Goal: Task Accomplishment & Management: Use online tool/utility

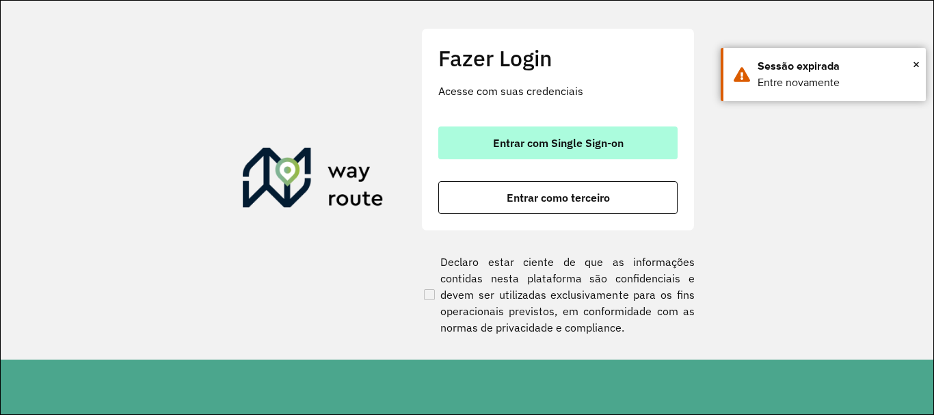
click at [578, 140] on span "Entrar com Single Sign-on" at bounding box center [558, 142] width 131 height 11
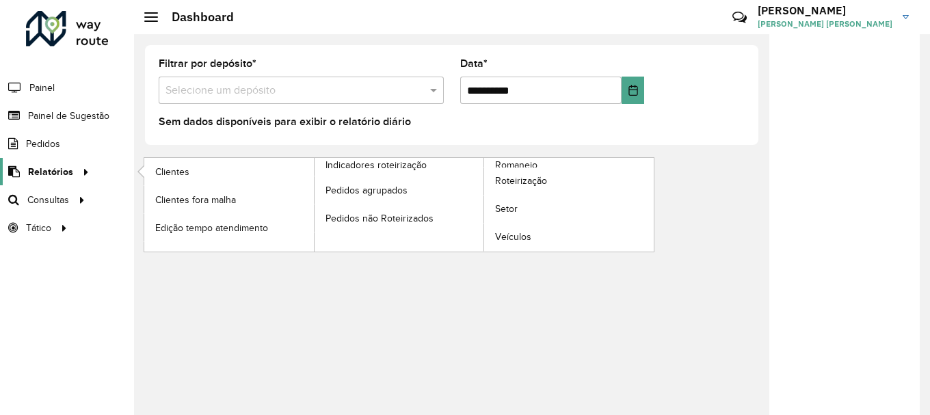
click at [55, 178] on span "Relatórios" at bounding box center [50, 172] width 45 height 14
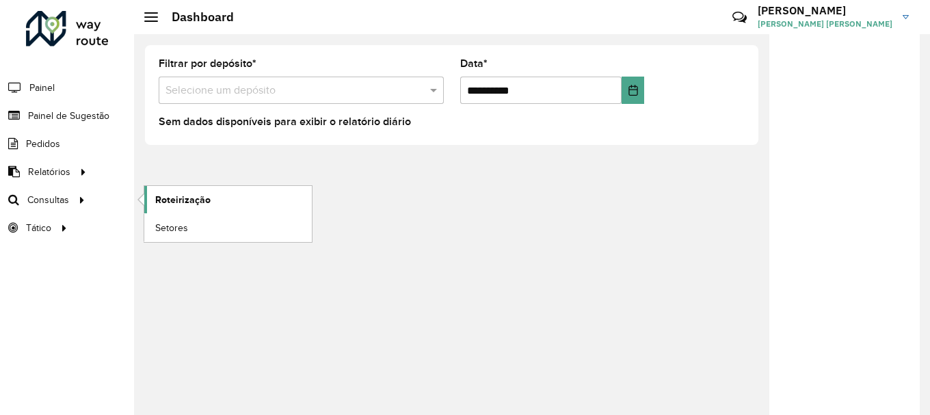
click at [195, 207] on link "Roteirização" at bounding box center [228, 199] width 168 height 27
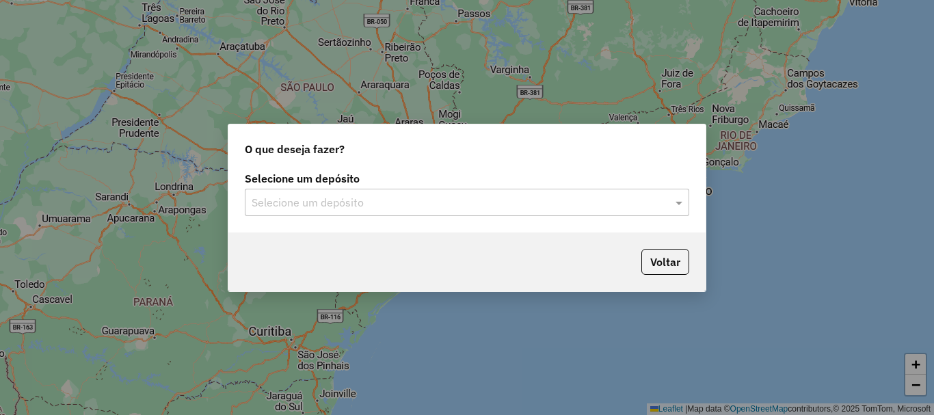
click at [333, 198] on input "text" at bounding box center [454, 203] width 404 height 16
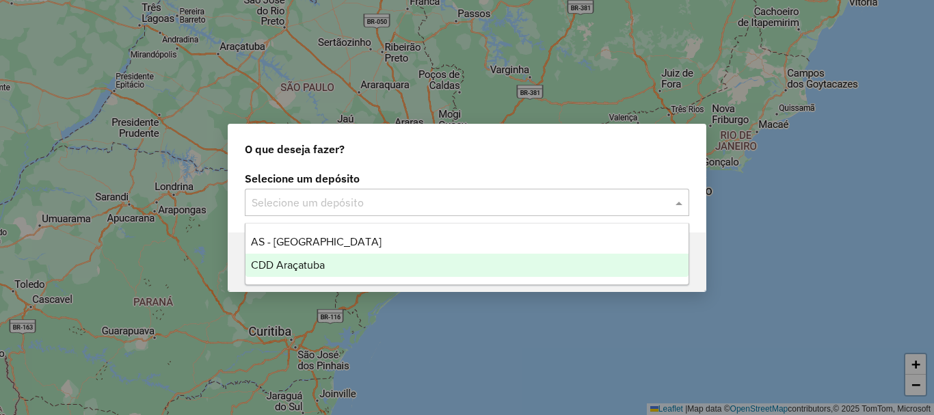
click at [298, 264] on span "CDD Araçatuba" at bounding box center [288, 265] width 74 height 12
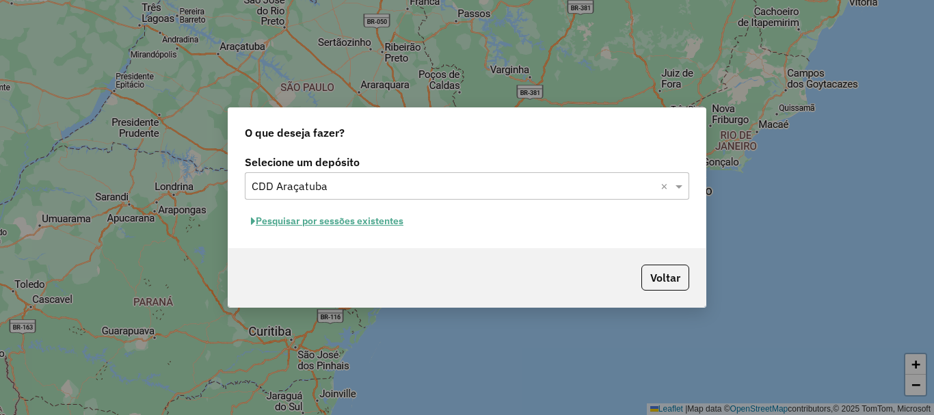
click at [324, 222] on button "Pesquisar por sessões existentes" at bounding box center [327, 221] width 165 height 21
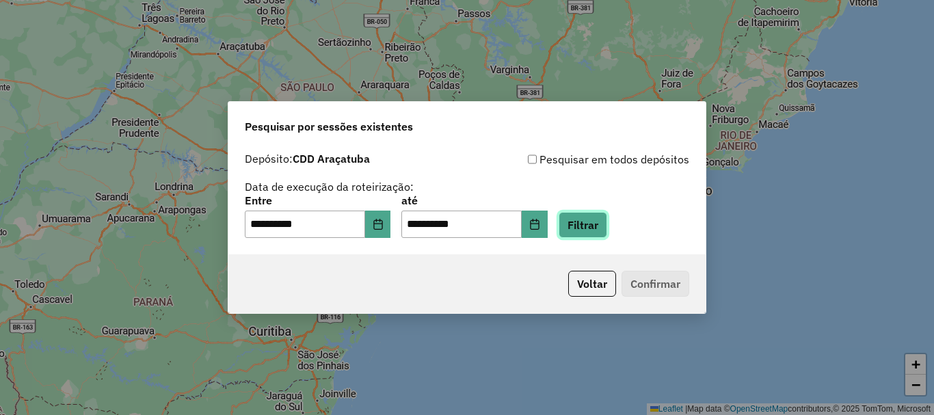
click at [607, 227] on button "Filtrar" at bounding box center [583, 225] width 49 height 26
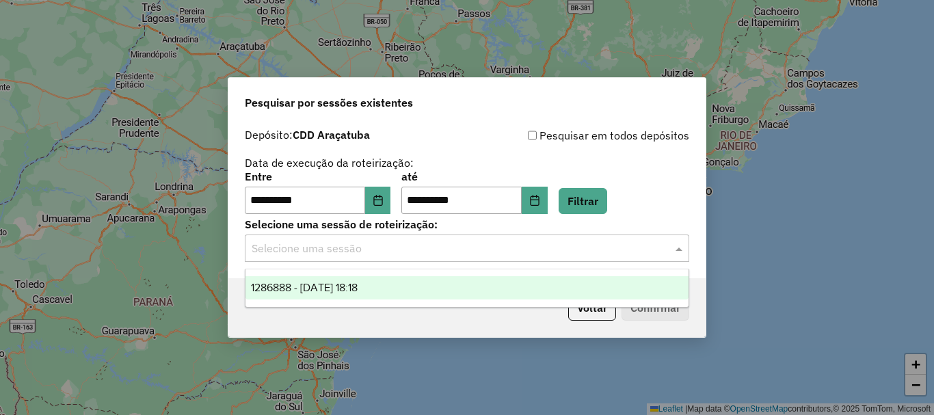
click at [321, 251] on input "text" at bounding box center [454, 249] width 404 height 16
click at [494, 246] on input "text" at bounding box center [454, 249] width 404 height 16
click at [684, 250] on span at bounding box center [680, 248] width 17 height 16
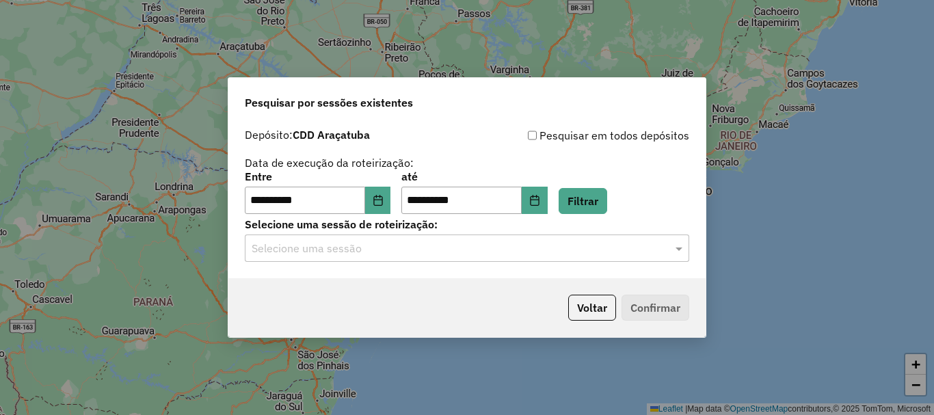
click at [306, 247] on input "text" at bounding box center [454, 249] width 404 height 16
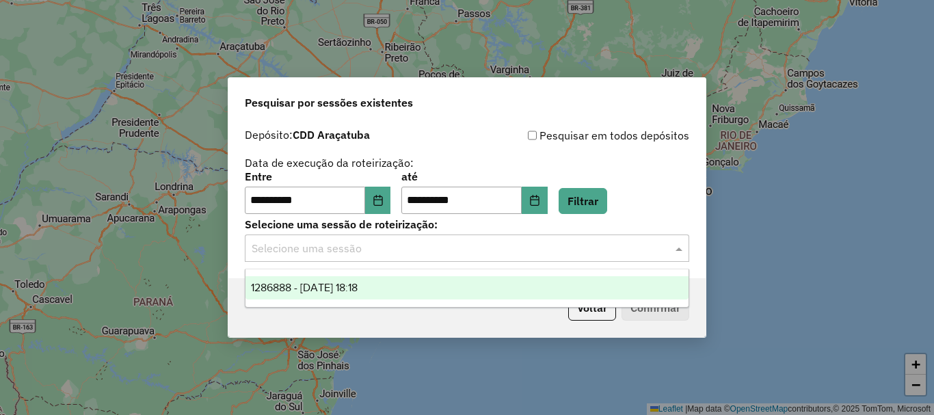
click at [291, 286] on span "1286888 - 02/10/2025 18:18" at bounding box center [304, 288] width 107 height 12
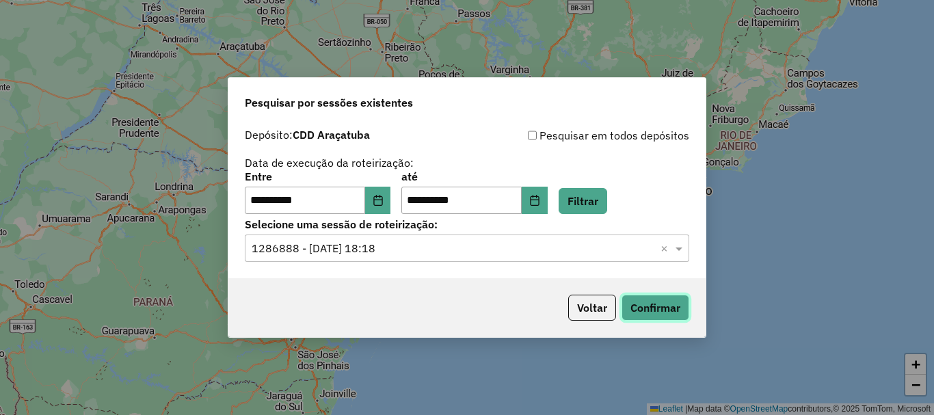
click at [657, 308] on button "Confirmar" at bounding box center [656, 308] width 68 height 26
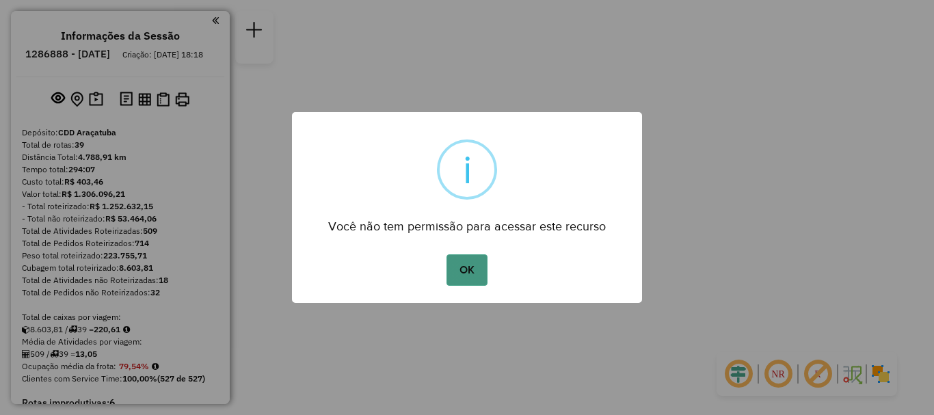
click at [467, 272] on button "OK" at bounding box center [467, 269] width 40 height 31
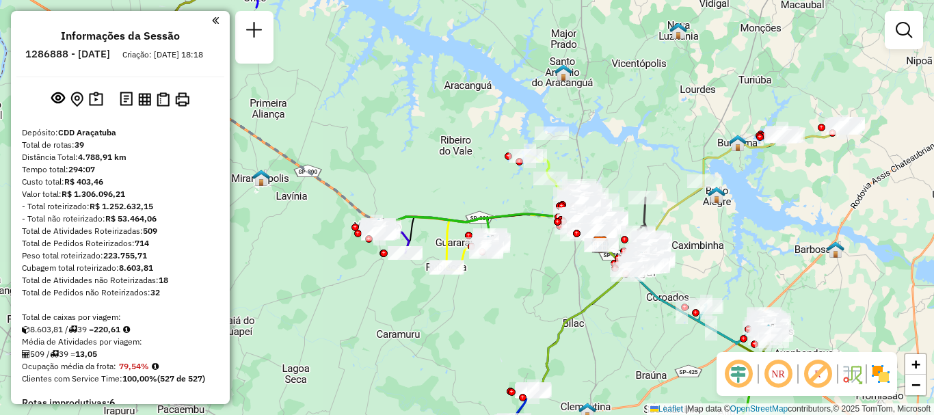
drag, startPoint x: 393, startPoint y: 248, endPoint x: 529, endPoint y: 286, distance: 141.2
click at [529, 286] on div "Janela de atendimento Grade de atendimento Capacidade Transportadoras Veículos …" at bounding box center [467, 207] width 934 height 415
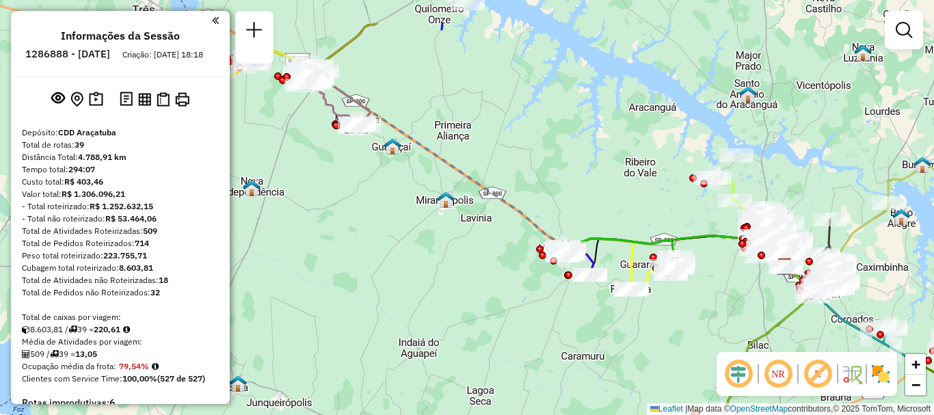
drag, startPoint x: 431, startPoint y: 271, endPoint x: 585, endPoint y: 336, distance: 167.1
click at [585, 336] on div "Janela de atendimento Grade de atendimento Capacidade Transportadoras Veículos …" at bounding box center [467, 207] width 934 height 415
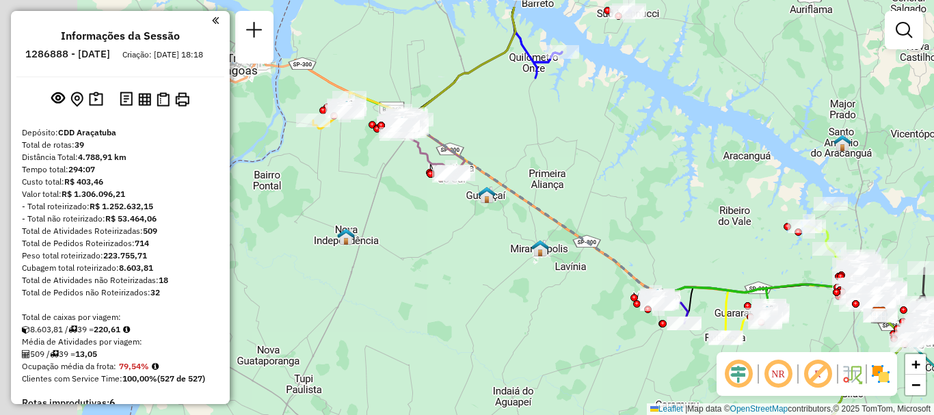
drag, startPoint x: 412, startPoint y: 248, endPoint x: 513, endPoint y: 285, distance: 107.5
click at [512, 297] on div "Janela de atendimento Grade de atendimento Capacidade Transportadoras Veículos …" at bounding box center [467, 207] width 934 height 415
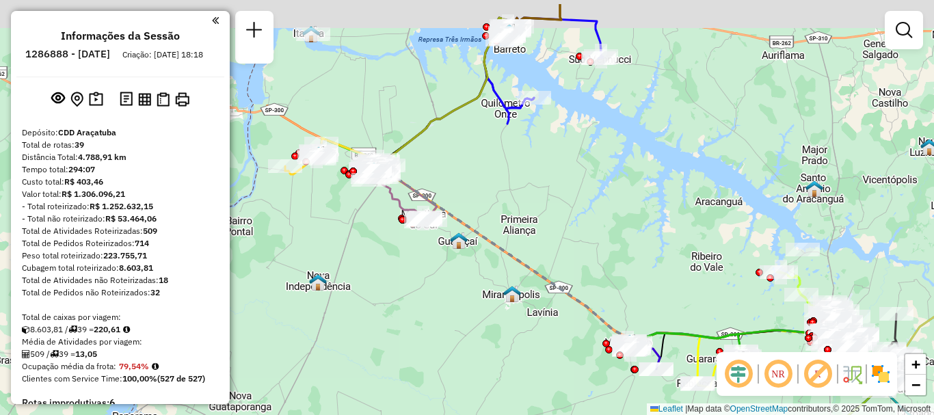
drag, startPoint x: 644, startPoint y: 168, endPoint x: 618, endPoint y: 200, distance: 41.3
click at [627, 203] on div "Janela de atendimento Grade de atendimento Capacidade Transportadoras Veículos …" at bounding box center [467, 207] width 934 height 415
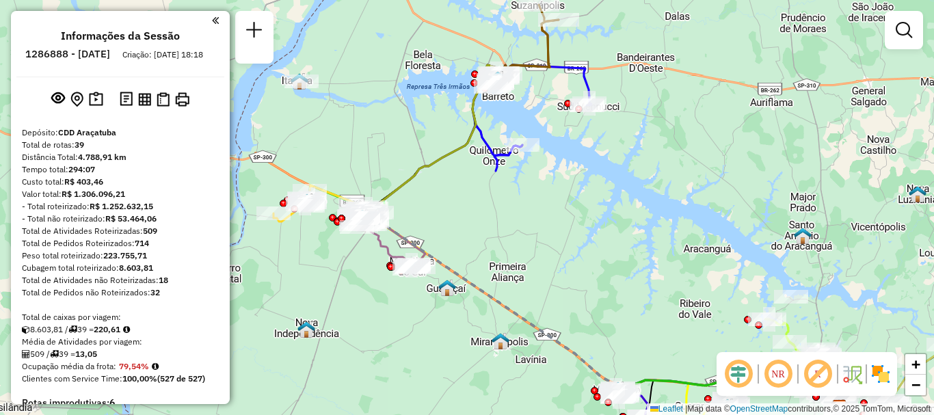
drag, startPoint x: 611, startPoint y: 153, endPoint x: 601, endPoint y: 179, distance: 27.9
click at [608, 179] on div "Janela de atendimento Grade de atendimento Capacidade Transportadoras Veículos …" at bounding box center [467, 207] width 934 height 415
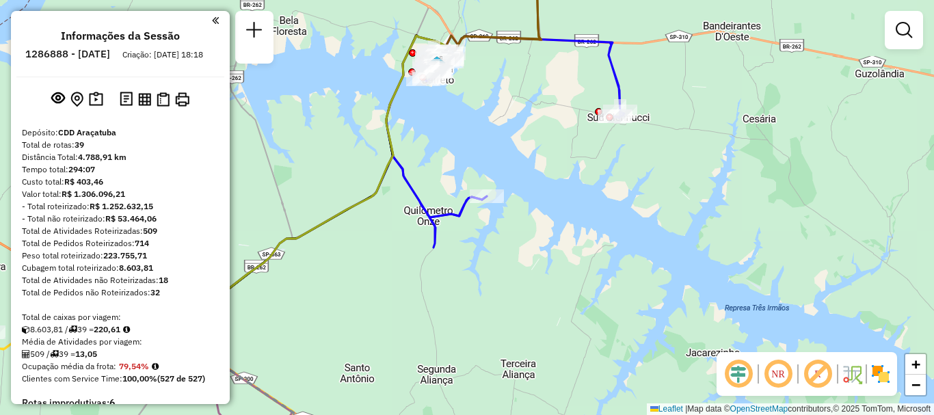
drag, startPoint x: 536, startPoint y: 150, endPoint x: 540, endPoint y: 185, distance: 34.4
click at [542, 184] on div "Janela de atendimento Grade de atendimento Capacidade Transportadoras Veículos …" at bounding box center [467, 207] width 934 height 415
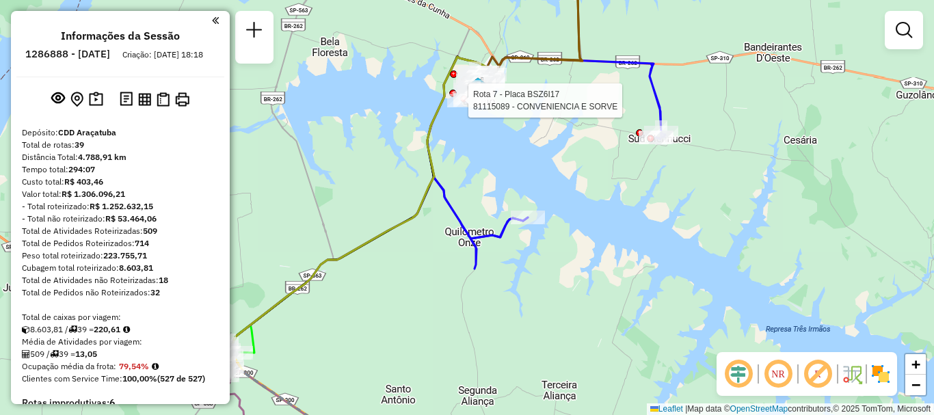
select select "**********"
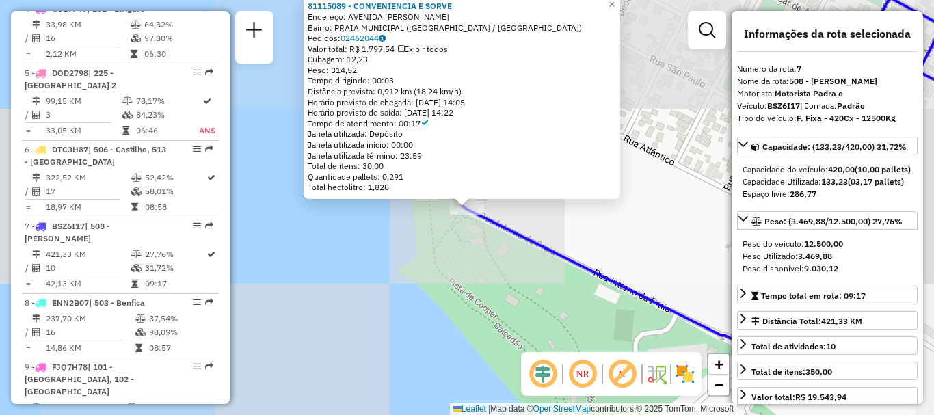
scroll to position [971, 0]
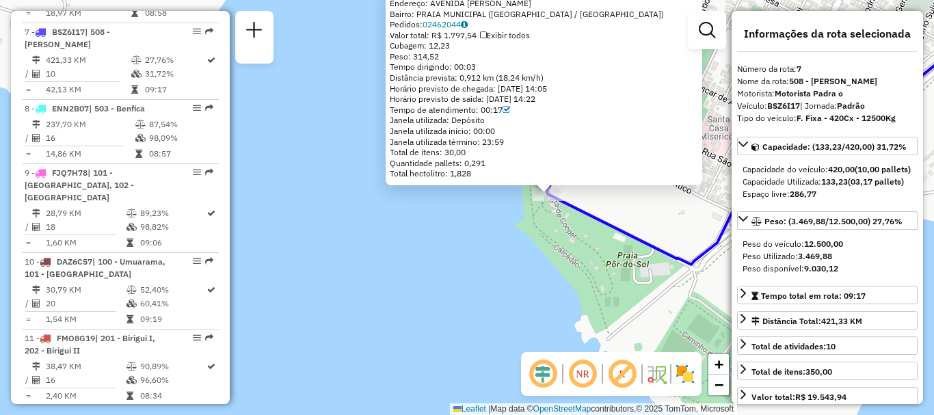
drag, startPoint x: 638, startPoint y: 115, endPoint x: 595, endPoint y: 182, distance: 79.7
click at [595, 181] on div "81115089 - CONVENIENCIA E SORVE Endereço: [GEOGRAPHIC_DATA][PERSON_NAME] TOZ SN…" at bounding box center [544, 84] width 317 height 202
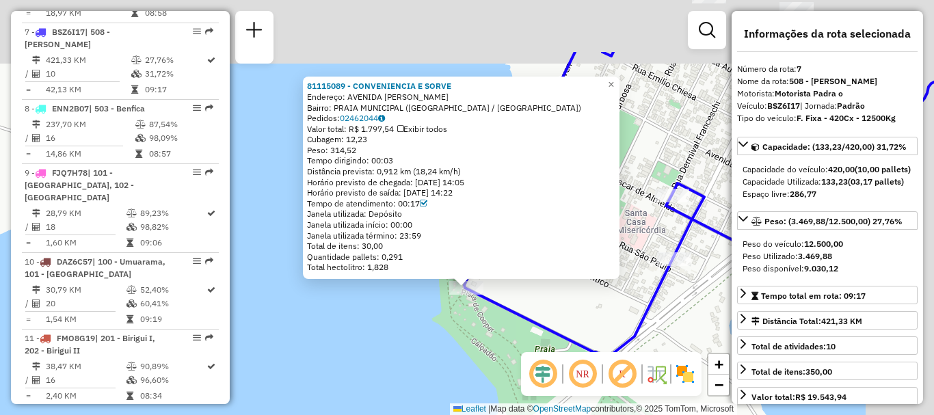
drag, startPoint x: 415, startPoint y: 267, endPoint x: 321, endPoint y: 356, distance: 128.7
click at [316, 367] on div "81115089 - CONVENIENCIA E SORVE Endereço: [GEOGRAPHIC_DATA][PERSON_NAME] TOZ SN…" at bounding box center [467, 207] width 934 height 415
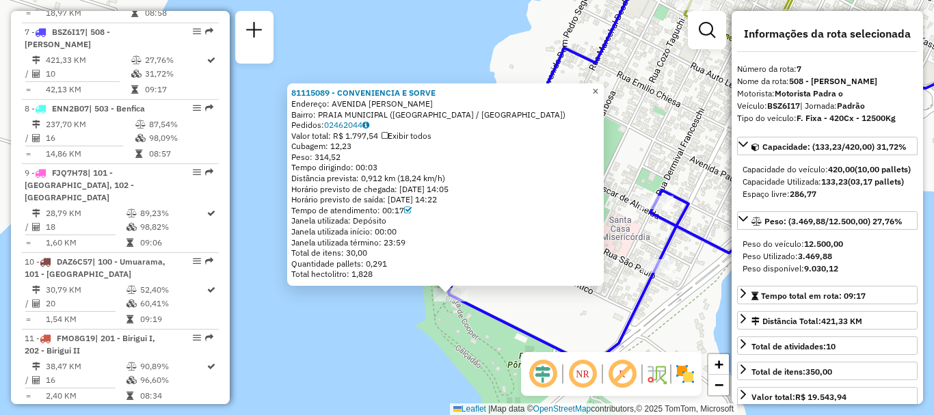
click at [599, 90] on span "×" at bounding box center [595, 92] width 6 height 12
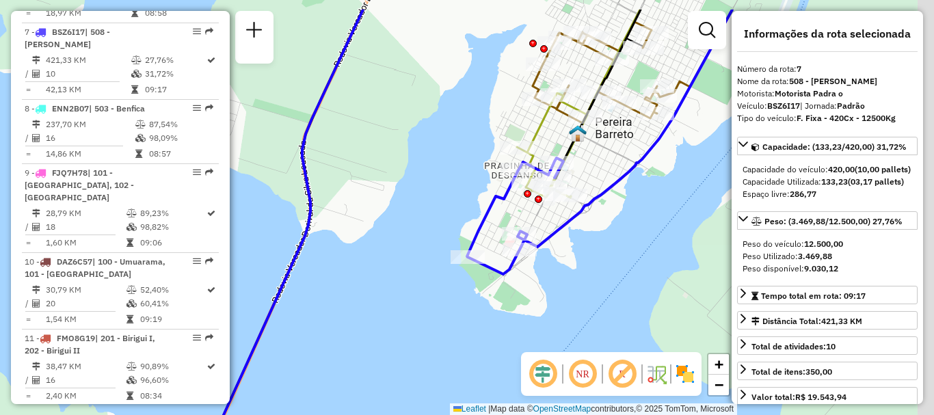
drag, startPoint x: 692, startPoint y: 250, endPoint x: 564, endPoint y: 293, distance: 135.0
click at [569, 295] on div "Janela de atendimento Grade de atendimento Capacidade Transportadoras Veículos …" at bounding box center [467, 207] width 934 height 415
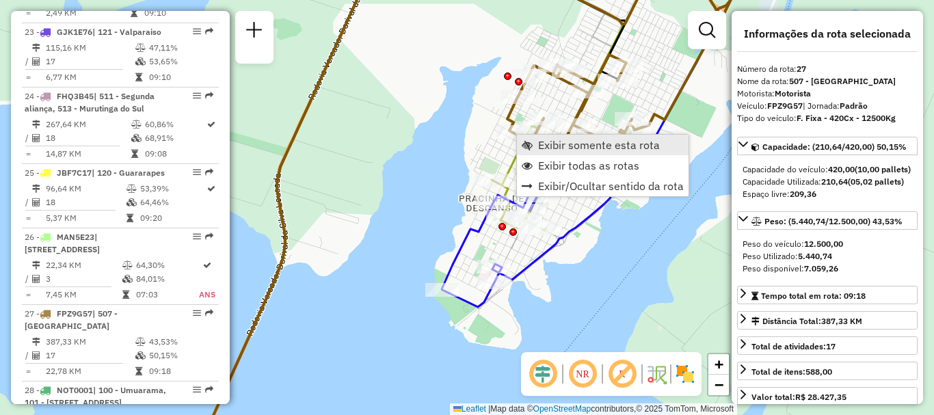
scroll to position [2442, 0]
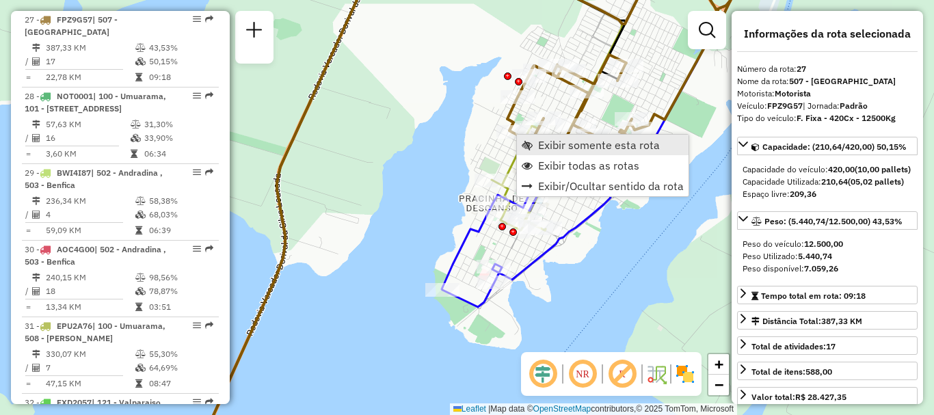
click at [564, 153] on link "Exibir somente esta rota" at bounding box center [603, 145] width 172 height 21
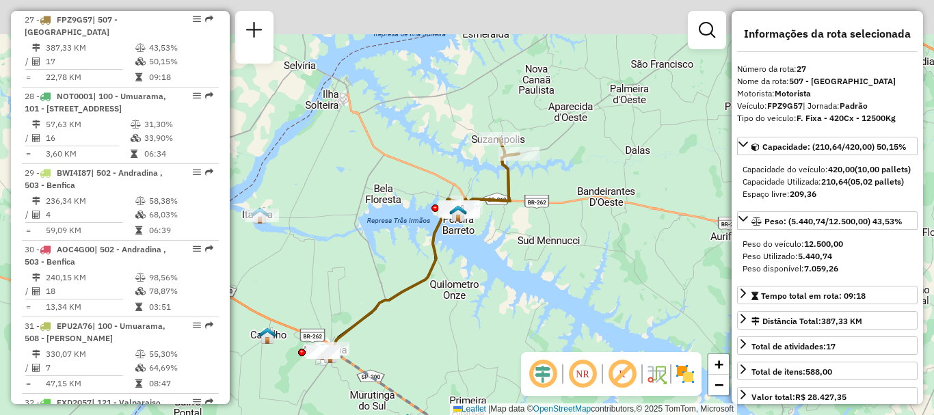
drag, startPoint x: 462, startPoint y: 151, endPoint x: 590, endPoint y: 316, distance: 208.7
click at [590, 316] on div "Janela de atendimento Grade de atendimento Capacidade Transportadoras Veículos …" at bounding box center [467, 207] width 934 height 415
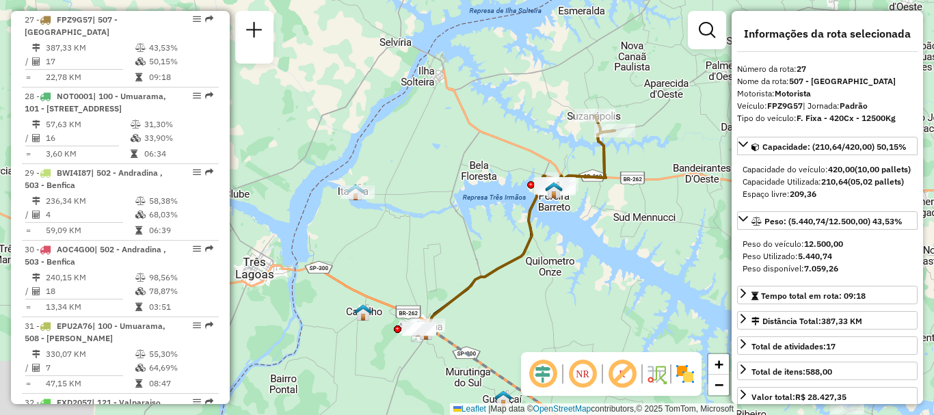
drag, startPoint x: 519, startPoint y: 338, endPoint x: 595, endPoint y: 272, distance: 100.8
click at [595, 272] on div "Janela de atendimento Grade de atendimento Capacidade Transportadoras Veículos …" at bounding box center [467, 207] width 934 height 415
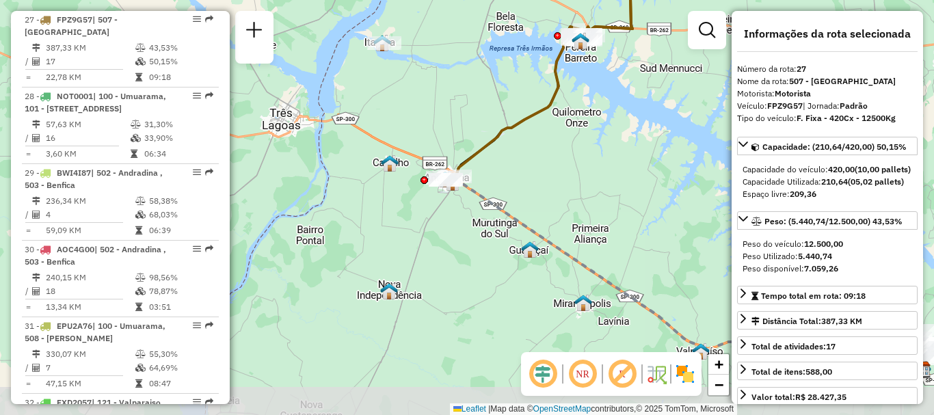
drag, startPoint x: 591, startPoint y: 273, endPoint x: 589, endPoint y: 163, distance: 109.5
click at [590, 163] on div "Janela de atendimento Grade de atendimento Capacidade Transportadoras Veículos …" at bounding box center [467, 207] width 934 height 415
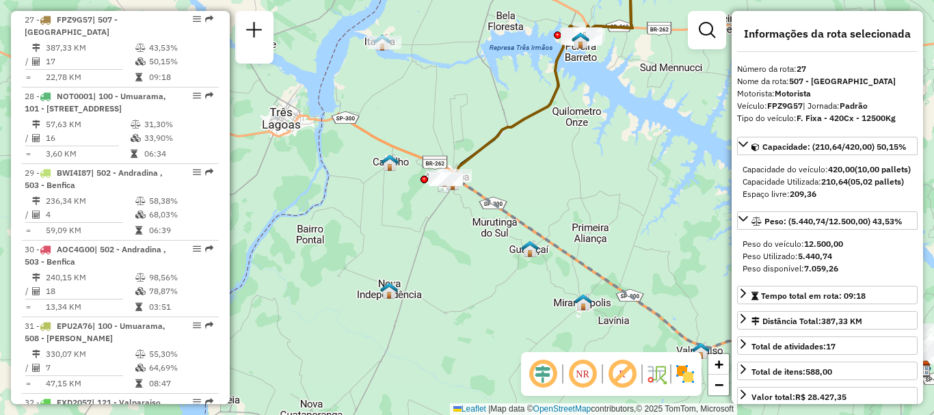
click at [683, 377] on img at bounding box center [685, 374] width 22 height 22
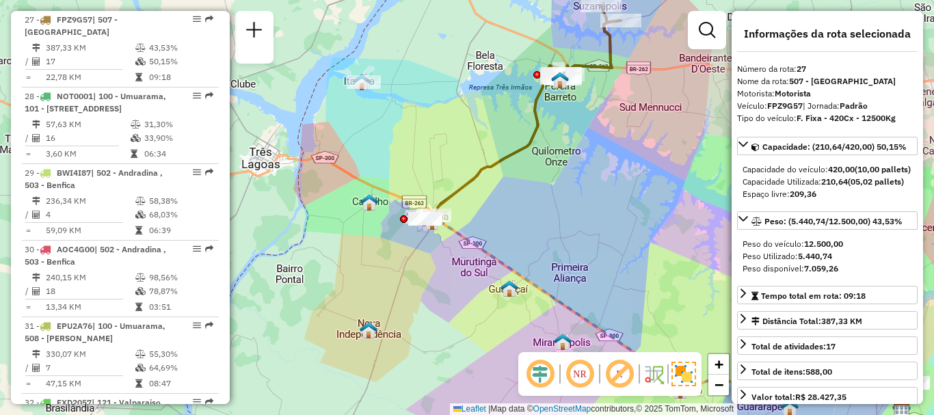
drag, startPoint x: 616, startPoint y: 168, endPoint x: 574, endPoint y: 247, distance: 89.6
click at [574, 246] on div "Janela de atendimento Grade de atendimento Capacidade Transportadoras Veículos …" at bounding box center [467, 207] width 934 height 415
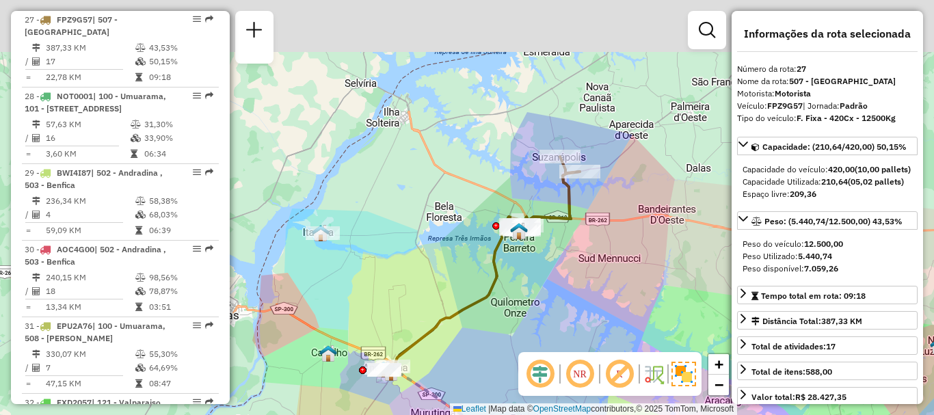
drag, startPoint x: 638, startPoint y: 121, endPoint x: 617, endPoint y: 232, distance: 112.8
click at [617, 232] on div "Janela de atendimento Grade de atendimento Capacidade Transportadoras Veículos …" at bounding box center [467, 207] width 934 height 415
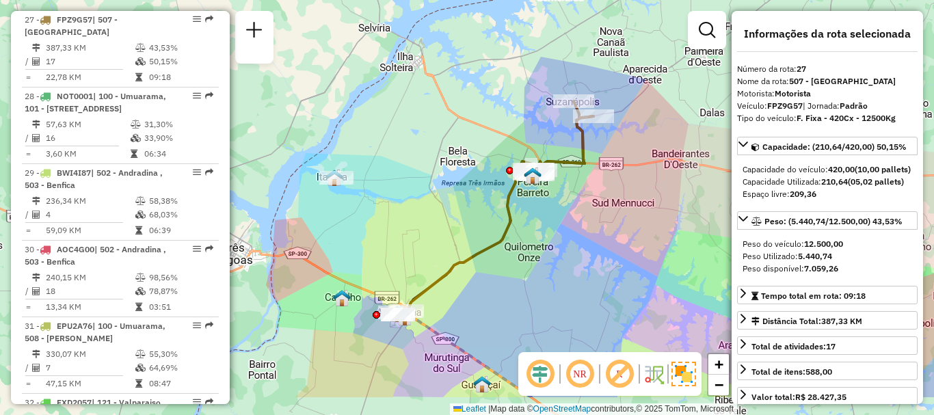
drag, startPoint x: 579, startPoint y: 316, endPoint x: 555, endPoint y: 256, distance: 64.5
click at [594, 257] on div "Janela de atendimento Grade de atendimento Capacidade Transportadoras Veículos …" at bounding box center [467, 207] width 934 height 415
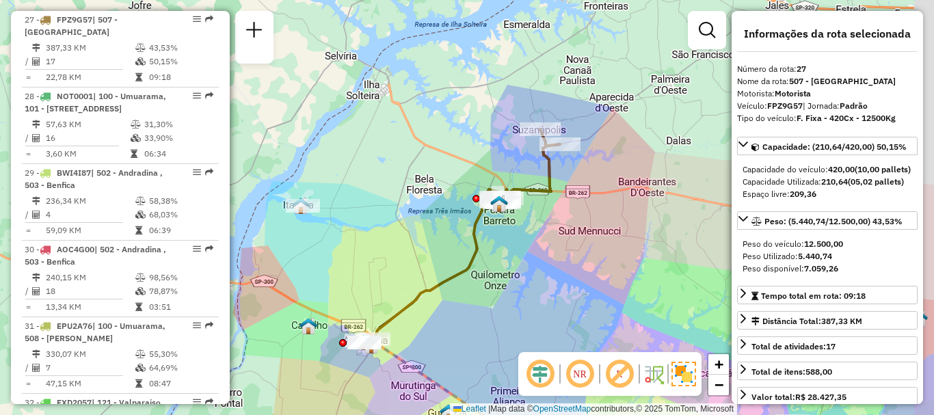
drag, startPoint x: 624, startPoint y: 236, endPoint x: 563, endPoint y: 226, distance: 61.7
click at [570, 228] on div "Janela de atendimento Grade de atendimento Capacidade Transportadoras Veículos …" at bounding box center [467, 207] width 934 height 415
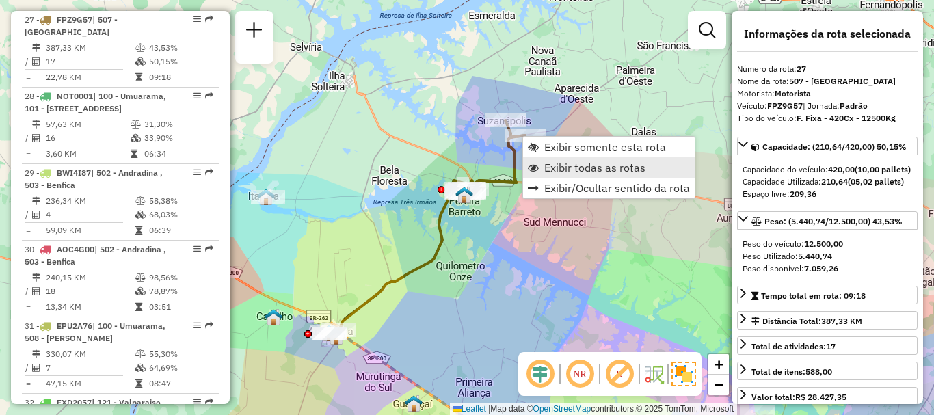
click at [577, 172] on span "Exibir todas as rotas" at bounding box center [594, 167] width 101 height 11
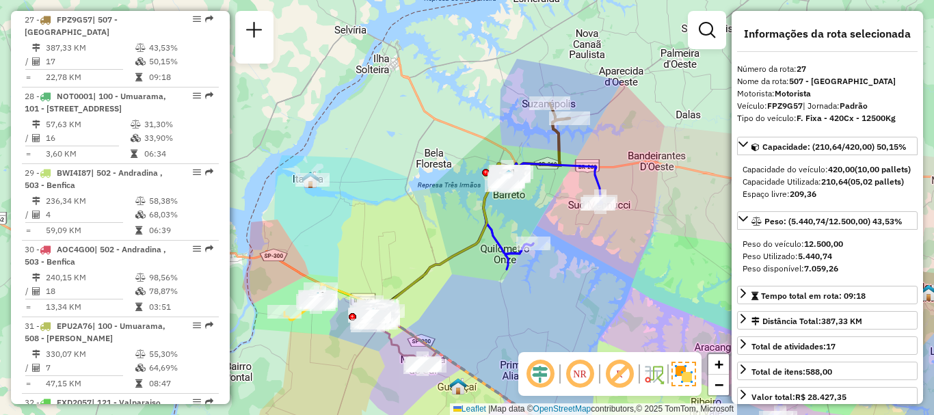
drag, startPoint x: 583, startPoint y: 291, endPoint x: 628, endPoint y: 274, distance: 47.6
click at [628, 274] on div "Janela de atendimento Grade de atendimento Capacidade Transportadoras Veículos …" at bounding box center [467, 207] width 934 height 415
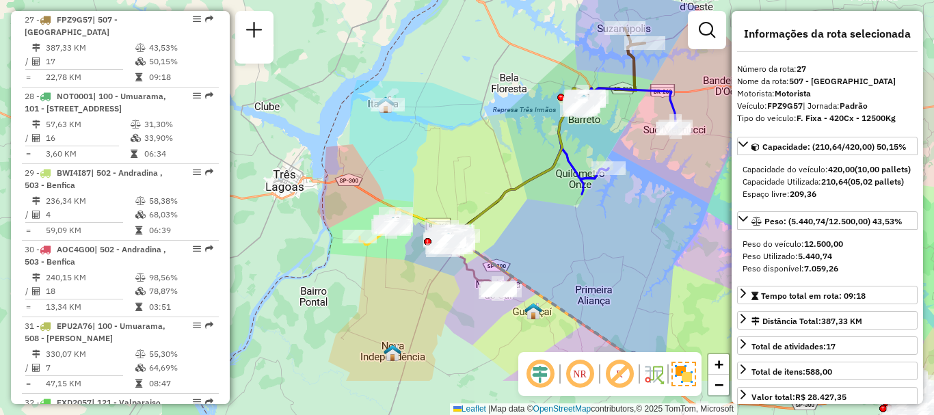
drag, startPoint x: 576, startPoint y: 300, endPoint x: 625, endPoint y: 241, distance: 76.3
click at [625, 241] on div "Janela de atendimento Grade de atendimento Capacidade Transportadoras Veículos …" at bounding box center [467, 207] width 934 height 415
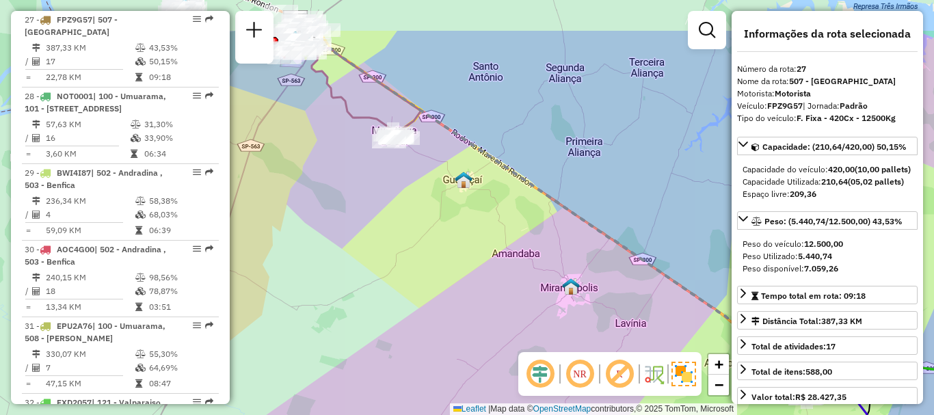
drag, startPoint x: 460, startPoint y: 254, endPoint x: 510, endPoint y: 300, distance: 68.2
click at [533, 328] on div "Janela de atendimento Grade de atendimento Capacidade Transportadoras Veículos …" at bounding box center [467, 207] width 934 height 415
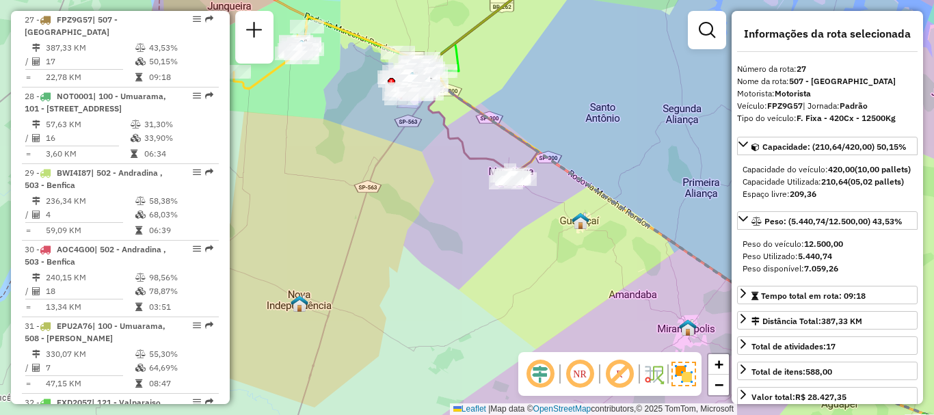
drag, startPoint x: 538, startPoint y: 225, endPoint x: 568, endPoint y: 235, distance: 32.4
click at [568, 235] on div "Janela de atendimento Grade de atendimento Capacidade Transportadoras Veículos …" at bounding box center [467, 207] width 934 height 415
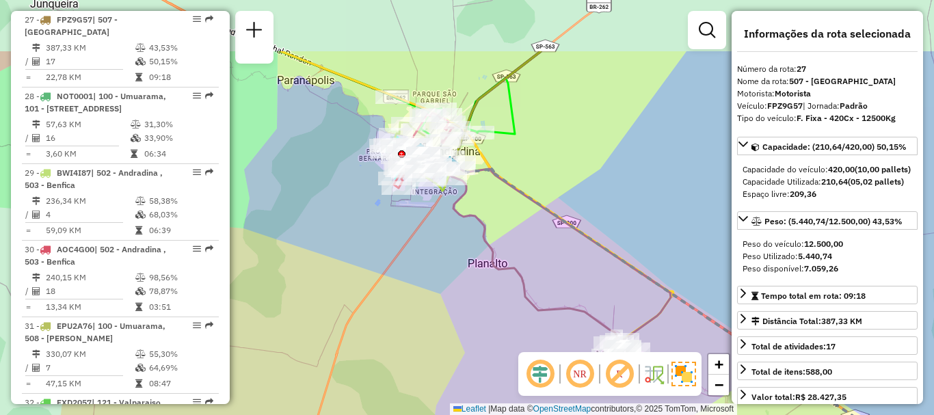
drag, startPoint x: 458, startPoint y: 209, endPoint x: 475, endPoint y: 235, distance: 30.5
click at [475, 235] on div "Janela de atendimento Grade de atendimento Capacidade Transportadoras Veículos …" at bounding box center [467, 207] width 934 height 415
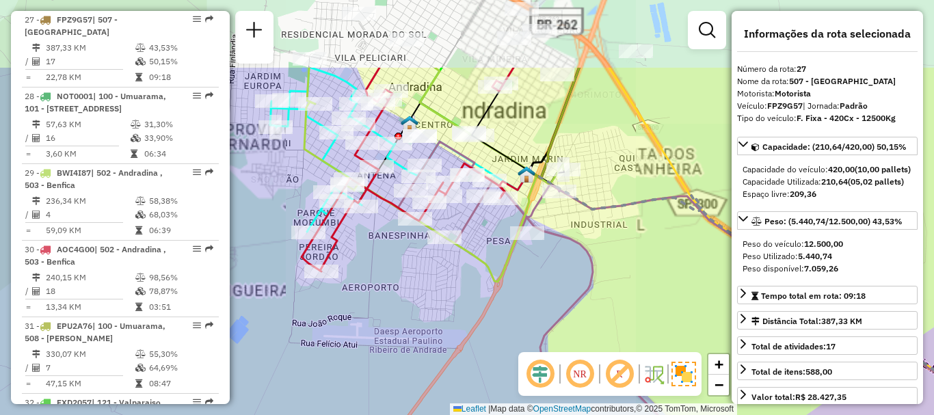
drag, startPoint x: 451, startPoint y: 259, endPoint x: 451, endPoint y: 285, distance: 26.0
click at [452, 287] on div "Janela de atendimento Grade de atendimento Capacidade Transportadoras Veículos …" at bounding box center [467, 207] width 934 height 415
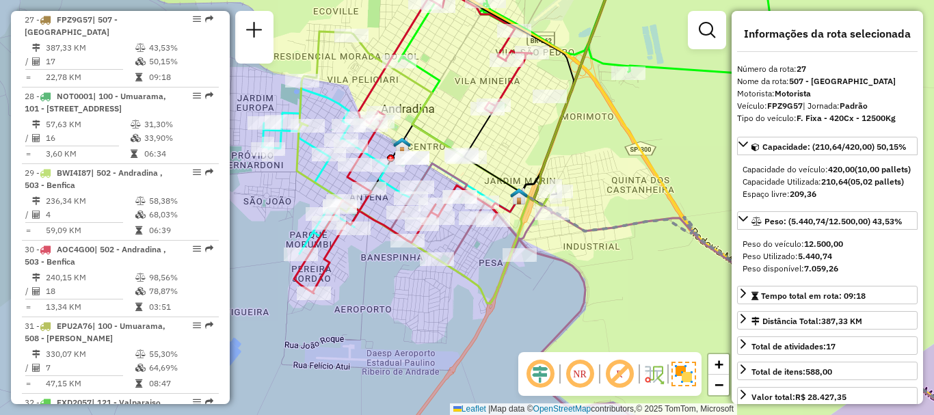
drag, startPoint x: 609, startPoint y: 283, endPoint x: 601, endPoint y: 304, distance: 22.5
click at [601, 304] on div "Janela de atendimento Grade de atendimento Capacidade Transportadoras Veículos …" at bounding box center [467, 207] width 934 height 415
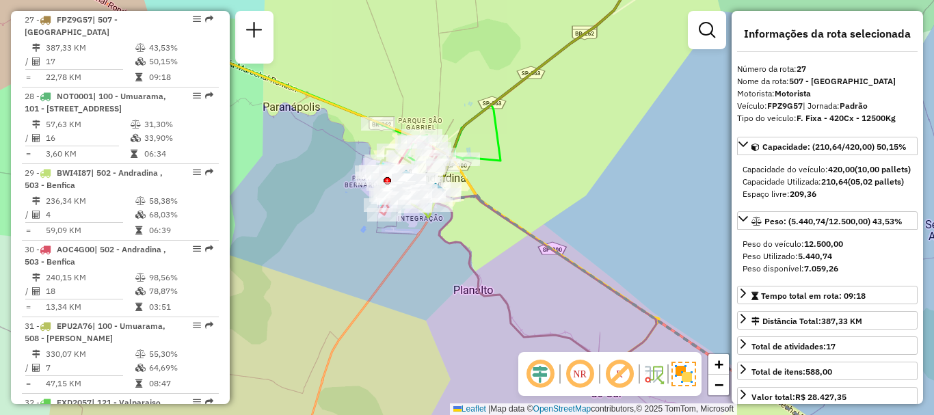
drag, startPoint x: 636, startPoint y: 257, endPoint x: 560, endPoint y: 262, distance: 76.8
click at [560, 262] on icon at bounding box center [651, 325] width 430 height 272
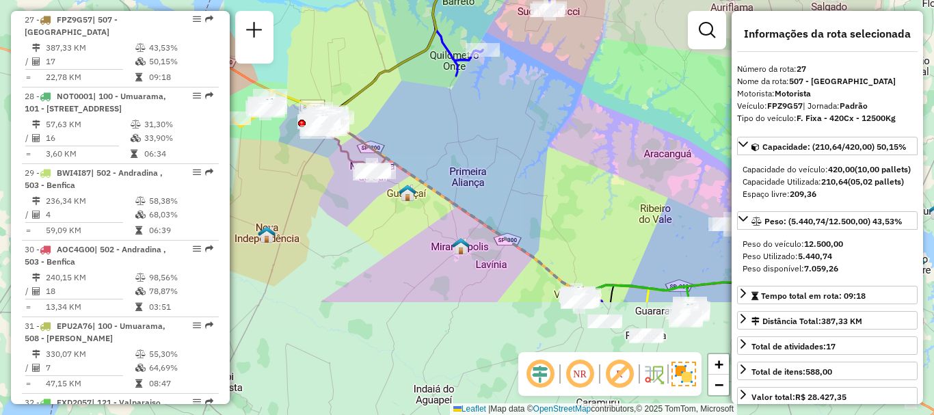
drag, startPoint x: 633, startPoint y: 280, endPoint x: 566, endPoint y: 122, distance: 171.3
click at [544, 120] on div "Janela de atendimento Grade de atendimento Capacidade Transportadoras Veículos …" at bounding box center [467, 207] width 934 height 415
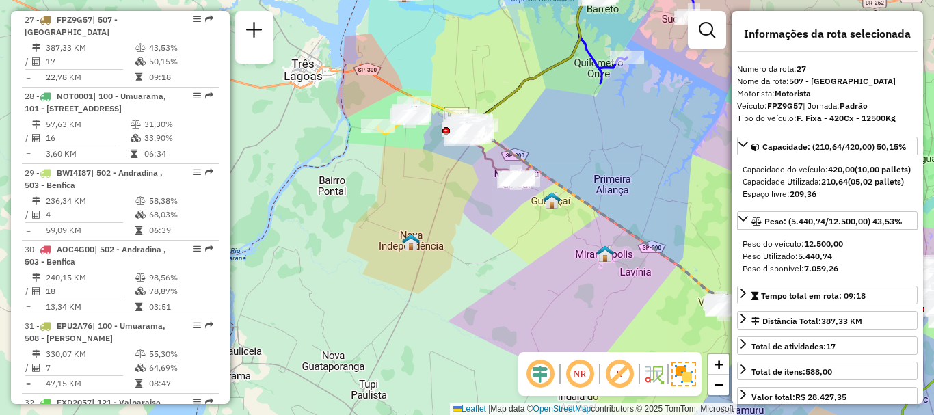
drag, startPoint x: 450, startPoint y: 274, endPoint x: 550, endPoint y: 274, distance: 99.9
click at [550, 274] on div "Janela de atendimento Grade de atendimento Capacidade Transportadoras Veículos …" at bounding box center [467, 207] width 934 height 415
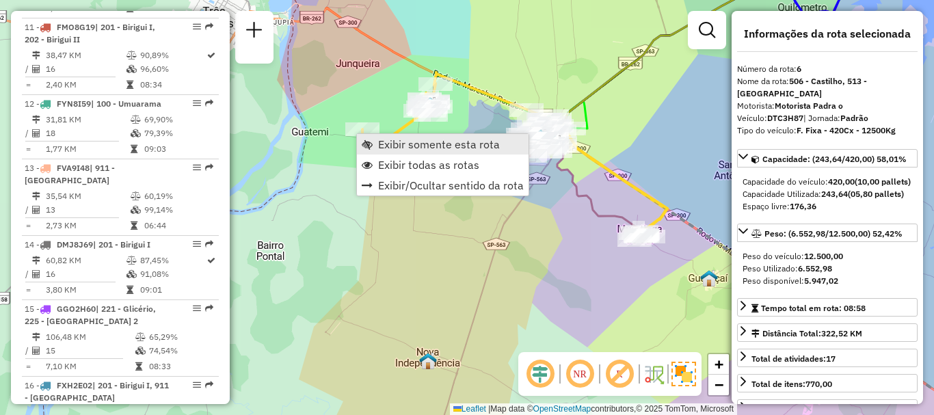
scroll to position [895, 0]
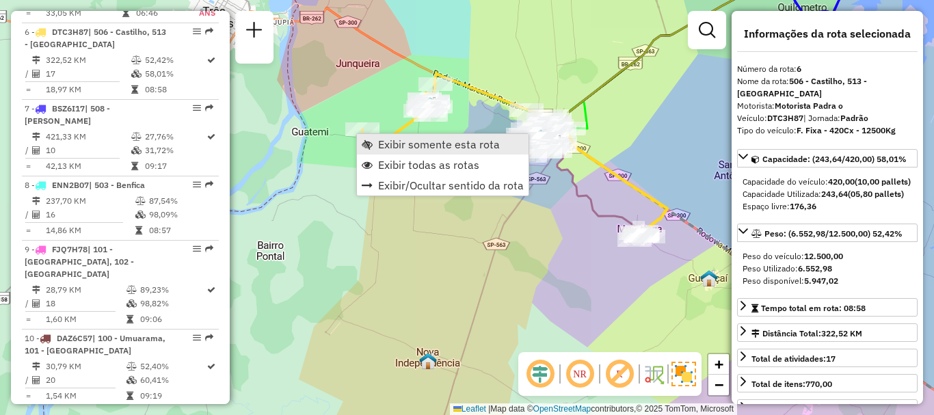
click at [446, 151] on link "Exibir somente esta rota" at bounding box center [443, 144] width 172 height 21
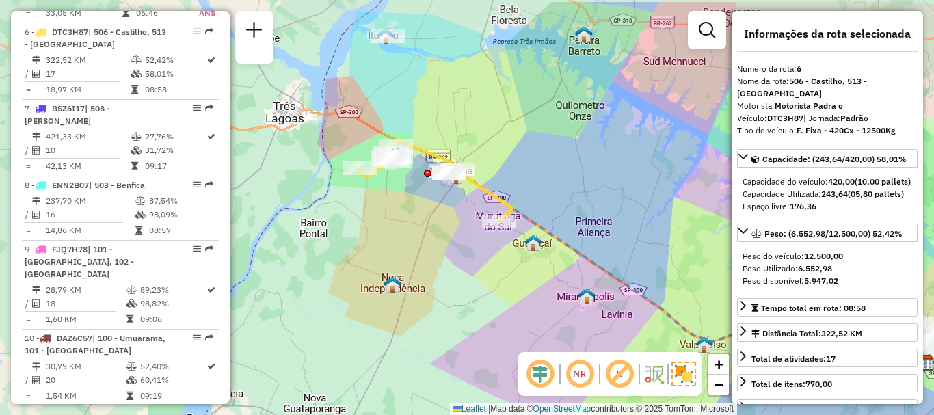
drag, startPoint x: 506, startPoint y: 185, endPoint x: 653, endPoint y: 225, distance: 152.5
click at [655, 223] on div "Janela de atendimento Grade de atendimento Capacidade Transportadoras Veículos …" at bounding box center [467, 207] width 934 height 415
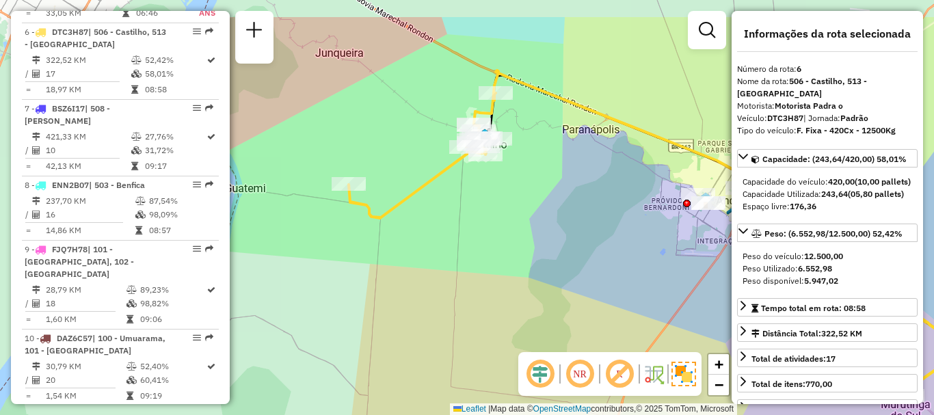
drag, startPoint x: 471, startPoint y: 194, endPoint x: 533, endPoint y: 223, distance: 67.9
click at [482, 213] on div "Janela de atendimento Grade de atendimento Capacidade Transportadoras Veículos …" at bounding box center [467, 207] width 934 height 415
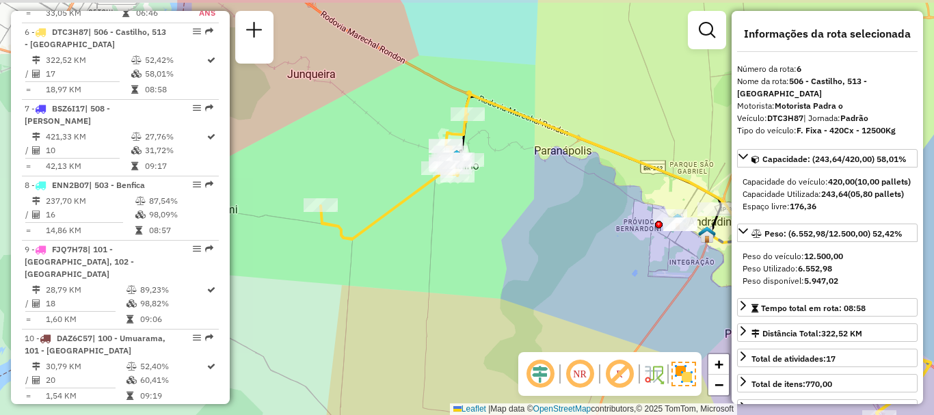
drag, startPoint x: 555, startPoint y: 230, endPoint x: 328, endPoint y: 272, distance: 230.9
click at [328, 272] on div "Janela de atendimento Grade de atendimento Capacidade Transportadoras Veículos …" at bounding box center [467, 207] width 934 height 415
